Goal: Navigation & Orientation: Find specific page/section

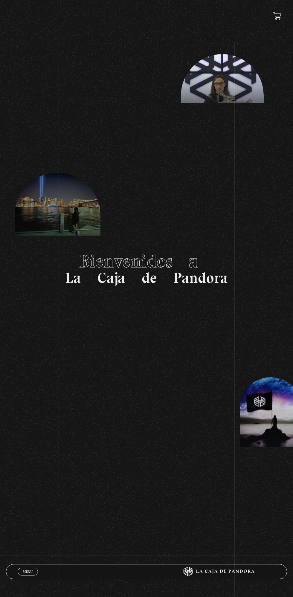
click at [33, 569] on link "Menu Cerrar" at bounding box center [28, 572] width 20 height 8
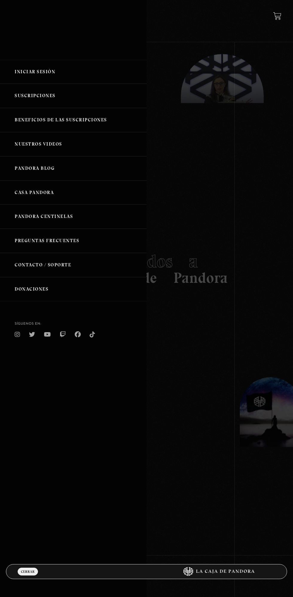
click at [69, 65] on link "Iniciar Sesión" at bounding box center [73, 72] width 147 height 24
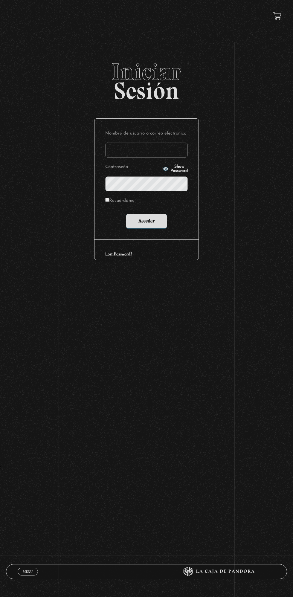
click at [159, 136] on label "Nombre de usuario o correo electrónico" at bounding box center [146, 133] width 83 height 9
click at [159, 143] on input "Nombre de usuario o correo electrónico" at bounding box center [146, 150] width 83 height 15
click at [142, 151] on input "Nombre de usuario o correo electrónico" at bounding box center [146, 150] width 83 height 15
type input "Alejandra Porras"
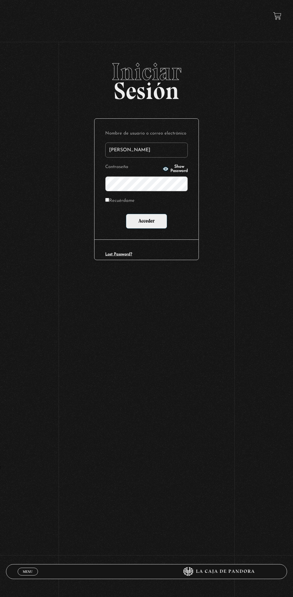
click at [126, 214] on input "Acceder" at bounding box center [146, 221] width 41 height 15
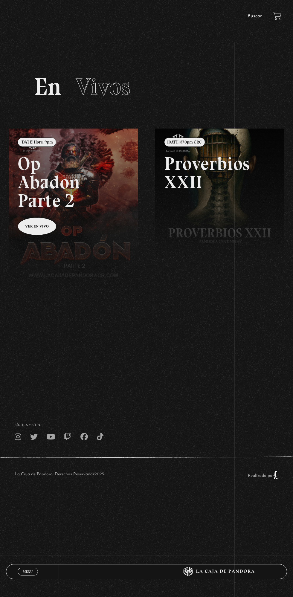
click at [248, 27] on div "ingresar al sitio Ver Video Más Información Solicitar Por favor coloque su disp…" at bounding box center [146, 255] width 293 height 510
click at [249, 14] on link "Buscar" at bounding box center [255, 16] width 14 height 5
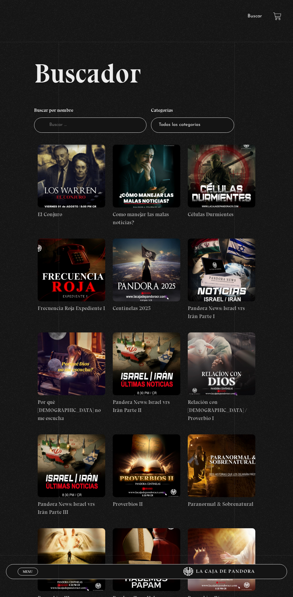
click at [89, 185] on figure at bounding box center [72, 176] width 68 height 63
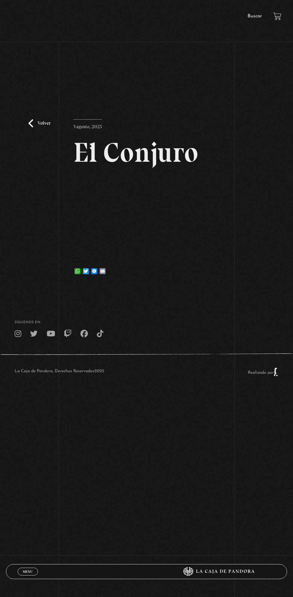
click at [220, 250] on div "Volver [DATE] [GEOGRAPHIC_DATA] WhatsApp Twitter Messenger Email" at bounding box center [146, 173] width 293 height 226
